Goal: Communication & Community: Answer question/provide support

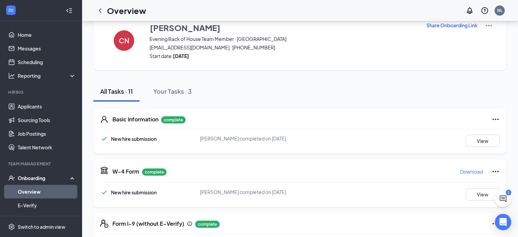
scroll to position [163, 0]
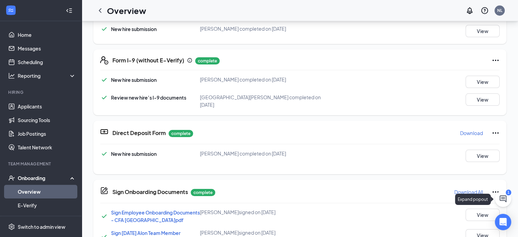
click at [507, 195] on div "1" at bounding box center [508, 192] width 5 height 6
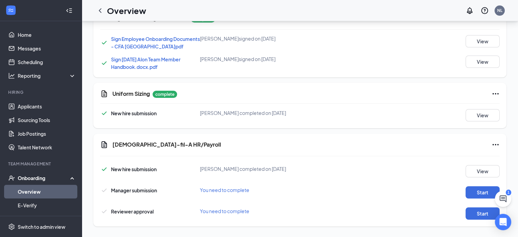
scroll to position [315, 0]
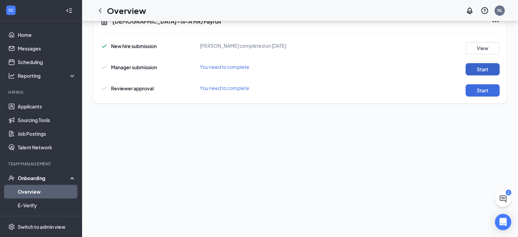
click at [488, 72] on button "Start" at bounding box center [483, 69] width 34 height 12
click at [483, 95] on button "Start" at bounding box center [483, 90] width 34 height 12
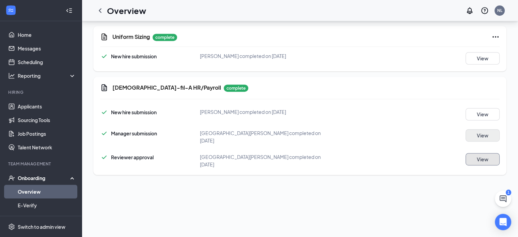
scroll to position [95, 0]
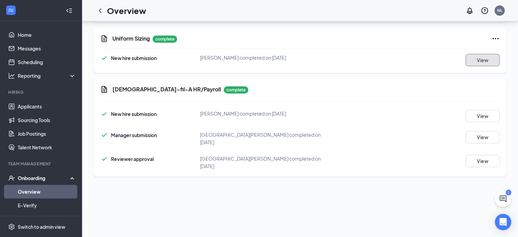
click at [476, 66] on button "View" at bounding box center [483, 60] width 34 height 12
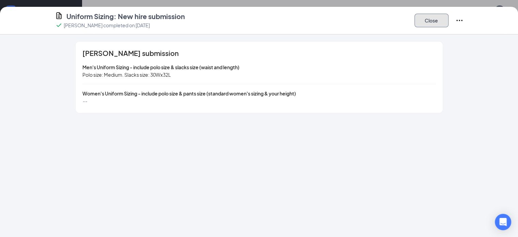
click at [449, 23] on button "Close" at bounding box center [432, 21] width 34 height 14
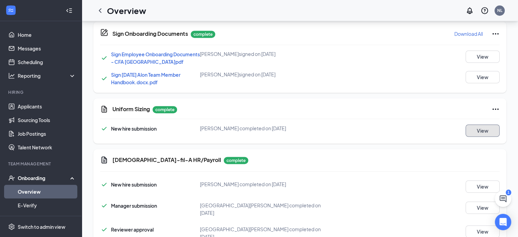
scroll to position [0, 0]
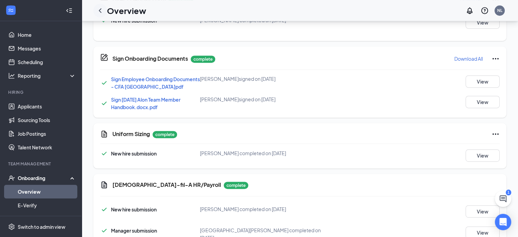
click at [99, 11] on icon "ChevronLeft" at bounding box center [100, 10] width 8 height 8
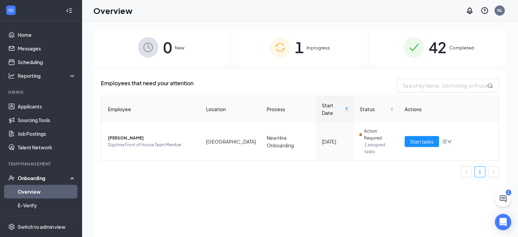
click at [418, 60] on div "42 Completed" at bounding box center [439, 47] width 136 height 36
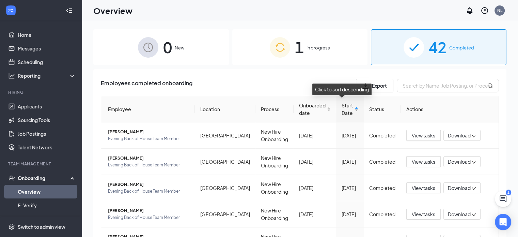
click at [353, 107] on div "Start Date" at bounding box center [350, 109] width 17 height 15
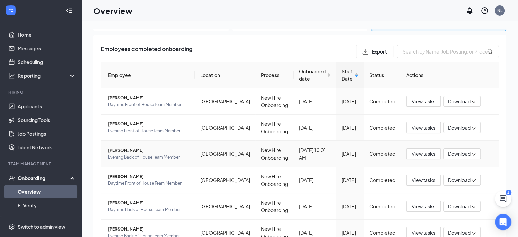
scroll to position [35, 0]
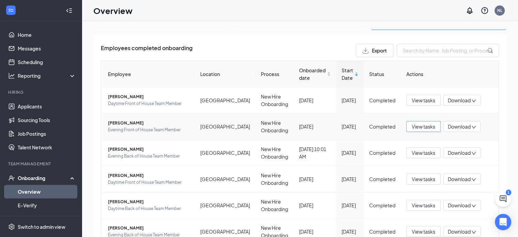
click at [418, 127] on span "View tasks" at bounding box center [424, 126] width 24 height 7
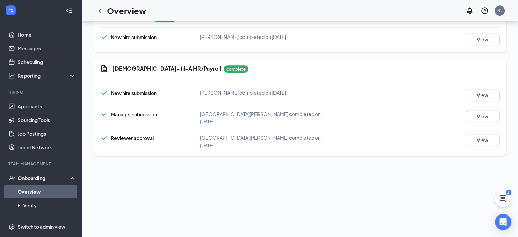
scroll to position [64, 0]
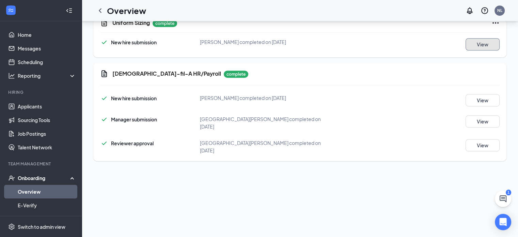
click at [476, 50] on button "View" at bounding box center [483, 44] width 34 height 12
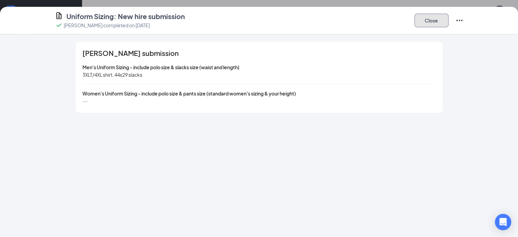
click at [449, 19] on button "Close" at bounding box center [432, 21] width 34 height 14
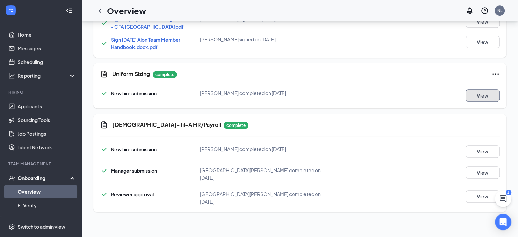
scroll to position [12, 0]
drag, startPoint x: 288, startPoint y: 170, endPoint x: 100, endPoint y: 10, distance: 247.3
click at [100, 10] on icon "ChevronLeft" at bounding box center [100, 10] width 3 height 4
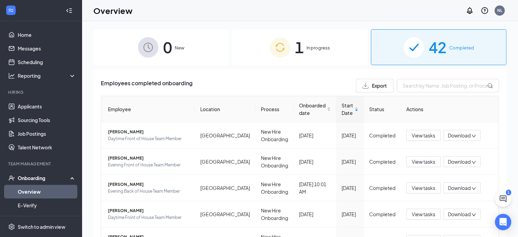
click at [307, 47] on span "In progress" at bounding box center [319, 47] width 24 height 7
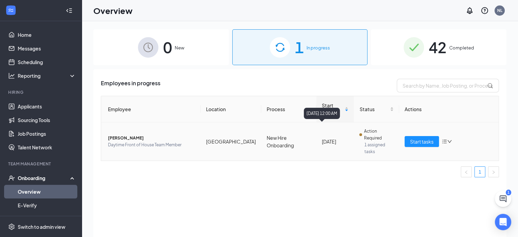
click at [322, 138] on div "[DATE]" at bounding box center [335, 141] width 27 height 7
click at [119, 135] on span "[PERSON_NAME]" at bounding box center [151, 138] width 87 height 7
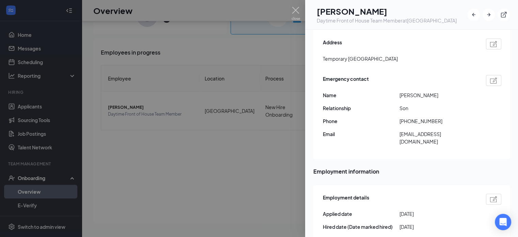
scroll to position [199, 0]
click at [297, 9] on img at bounding box center [296, 13] width 9 height 13
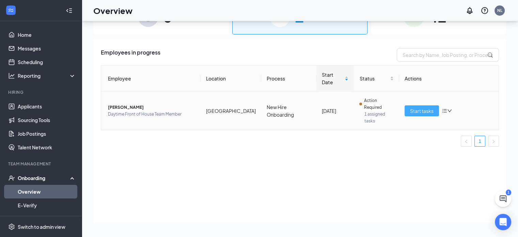
click at [413, 105] on button "Start tasks" at bounding box center [422, 110] width 34 height 11
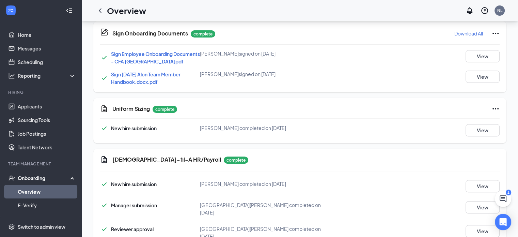
scroll to position [125, 0]
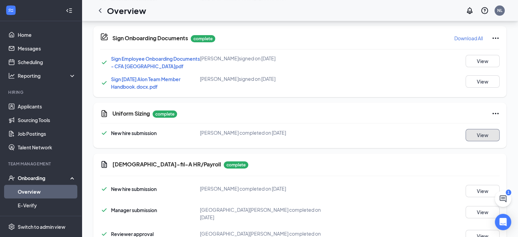
click at [489, 141] on button "View" at bounding box center [483, 135] width 34 height 12
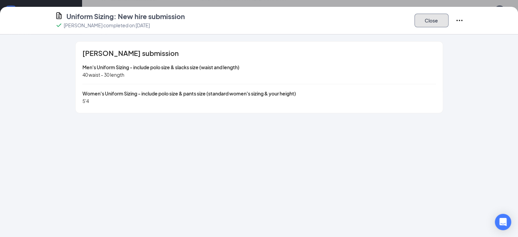
click at [449, 21] on button "Close" at bounding box center [432, 21] width 34 height 14
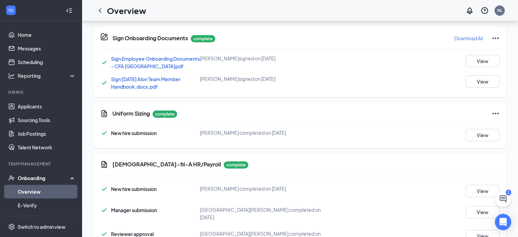
click at [509, 198] on button at bounding box center [503, 198] width 16 height 16
click at [458, 231] on icon "ChevronUp" at bounding box center [457, 228] width 8 height 8
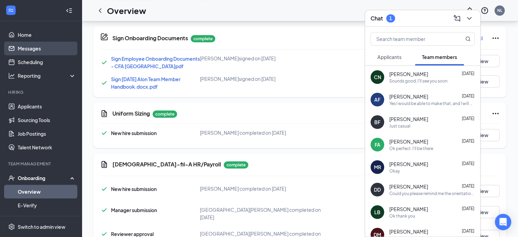
click at [19, 49] on link "Messages" at bounding box center [47, 49] width 58 height 14
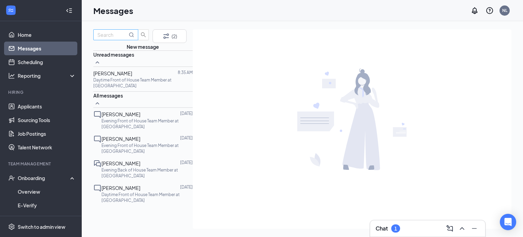
click at [125, 39] on input "text" at bounding box center [112, 34] width 30 height 7
click at [132, 76] on span "[PERSON_NAME]" at bounding box center [112, 73] width 39 height 6
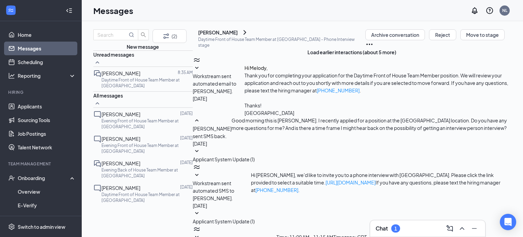
scroll to position [243, 0]
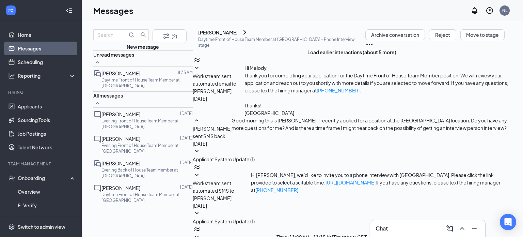
type textarea "Hi [PERSON_NAME]! We would like to move forward with a final interview in perso…"
click at [161, 108] on div "All messages" at bounding box center [143, 99] width 100 height 16
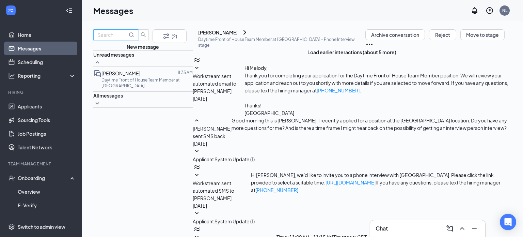
click at [117, 39] on input "text" at bounding box center [112, 34] width 30 height 7
type input "[PERSON_NAME]"
click at [124, 76] on span "[PERSON_NAME]" at bounding box center [121, 73] width 39 height 6
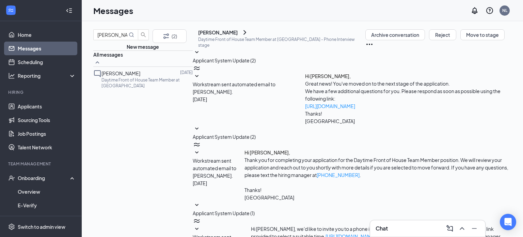
scroll to position [79, 0]
paste textarea "Hi [PERSON_NAME]! We would like to move forward with a final interview in perso…"
type textarea "Hi [PERSON_NAME]! We would like to move forward with a final interview in perso…"
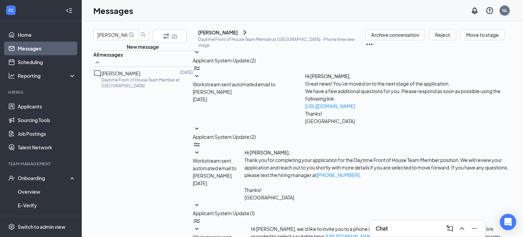
click at [127, 39] on input "[PERSON_NAME]" at bounding box center [112, 34] width 30 height 7
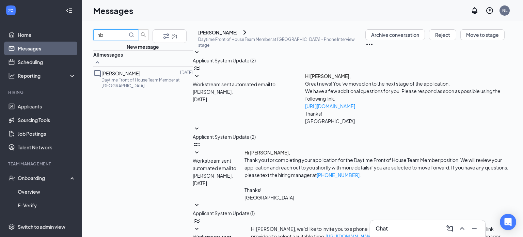
type input "n"
type input "[PERSON_NAME]"
click at [132, 77] on div "[PERSON_NAME]" at bounding box center [121, 73] width 39 height 7
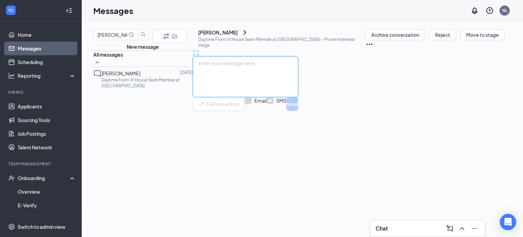
scroll to position [9, 0]
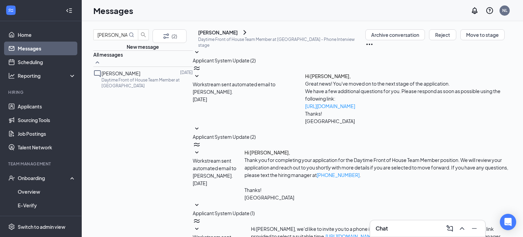
paste textarea "Hi [PERSON_NAME]! We would like to move forward with a final interview in perso…"
type textarea "Hi! We would like to move forward with a final interview in person one day this…"
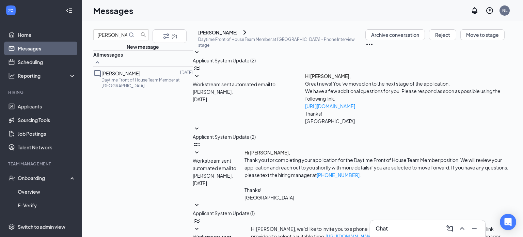
click at [121, 39] on input "[PERSON_NAME]" at bounding box center [112, 34] width 30 height 7
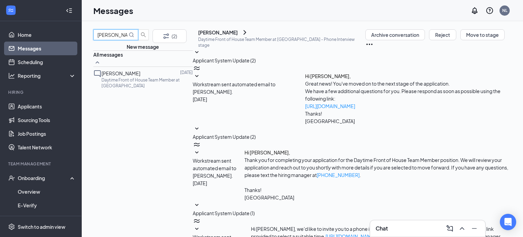
click at [121, 39] on input "[PERSON_NAME]" at bounding box center [112, 34] width 30 height 7
click at [118, 39] on input "[PERSON_NAME]" at bounding box center [112, 34] width 30 height 7
type input "[PERSON_NAME]"
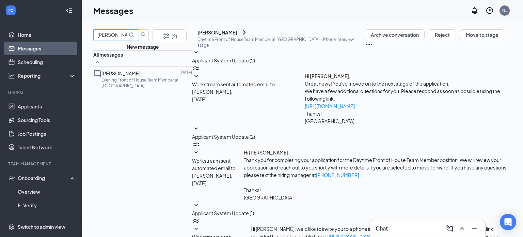
click at [125, 90] on div "[PERSON_NAME] [DATE] Evening Front of House Team Member at [GEOGRAPHIC_DATA]" at bounding box center [142, 79] width 99 height 25
paste textarea "Hi! We would like to move forward with a final interview in person one day this…"
type textarea "Hi! We would like to move forward with a final interview in person one day this…"
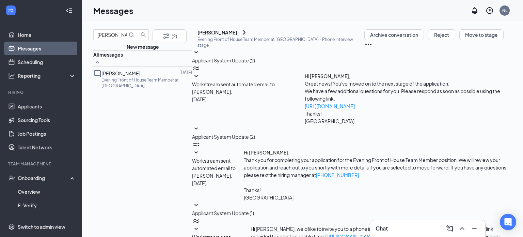
click at [120, 39] on input "[PERSON_NAME]" at bounding box center [112, 34] width 30 height 7
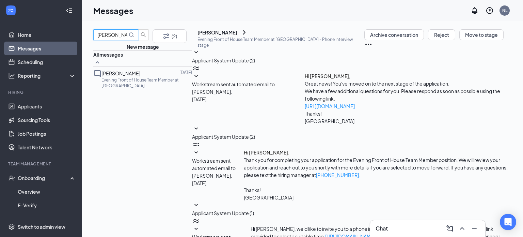
type input "[PERSON_NAME]"
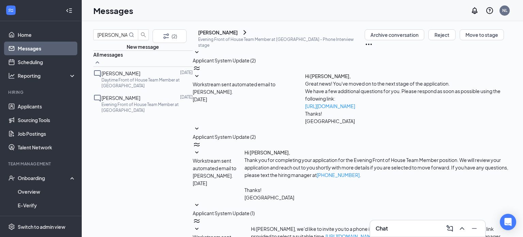
click at [140, 76] on span "[PERSON_NAME]" at bounding box center [121, 73] width 39 height 6
paste textarea "Hi! We would like to move forward with a final interview in person one day this…"
type textarea "Hi! We would like to move forward with a final interview in person one day this…"
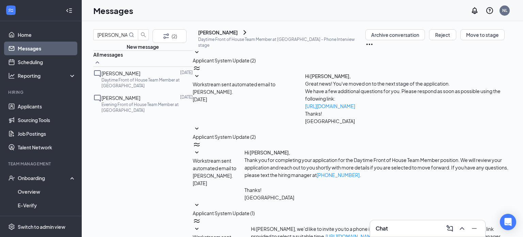
click at [121, 39] on input "[PERSON_NAME]" at bounding box center [112, 34] width 30 height 7
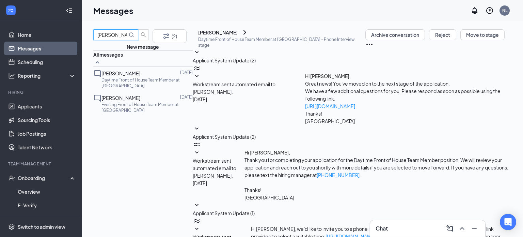
type input "[PERSON_NAME]"
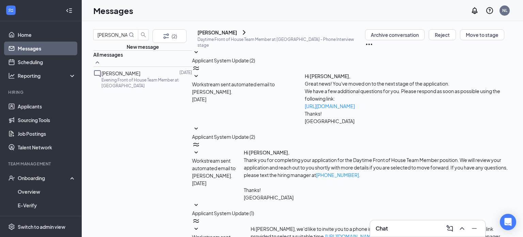
click at [131, 89] on p "Evening Front of House Team Member at [GEOGRAPHIC_DATA]" at bounding box center [147, 83] width 91 height 12
paste textarea "Hi! We would like to move forward with a final interview in person one day this…"
type textarea "Hi! We would like to move forward with a final interview in person one day this…"
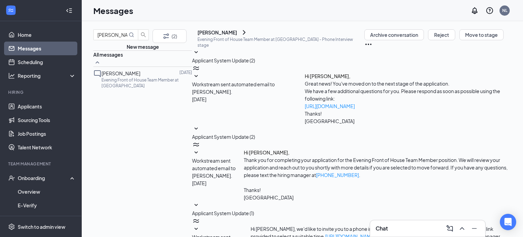
click at [122, 38] on input "[PERSON_NAME]" at bounding box center [112, 34] width 30 height 7
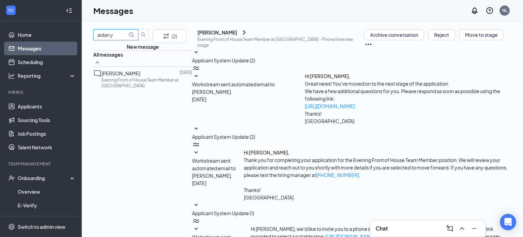
type input "aidan y"
click at [131, 76] on span "[PERSON_NAME]" at bounding box center [121, 73] width 39 height 6
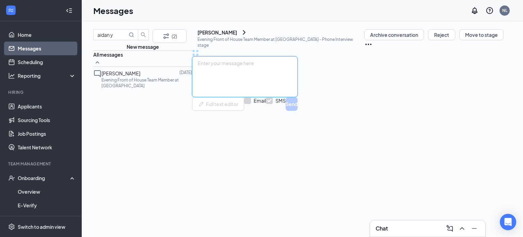
click at [280, 97] on textarea at bounding box center [245, 76] width 106 height 41
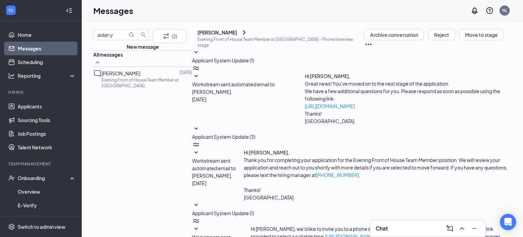
scroll to position [79, 0]
paste textarea "Hi! We would like to move forward with a final interview in person one day this…"
type textarea "Hi! We would like to move forward with a final interview in person one day this…"
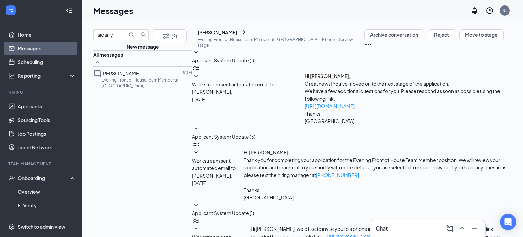
scroll to position [131, 0]
